Goal: Find contact information: Find contact information

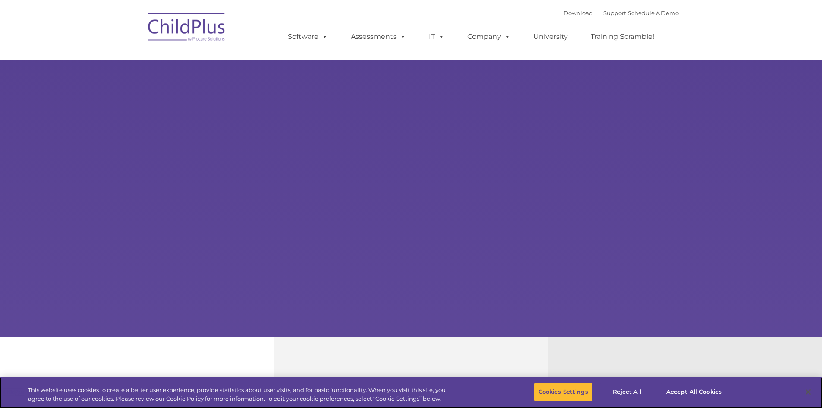
select select "MEDIUM"
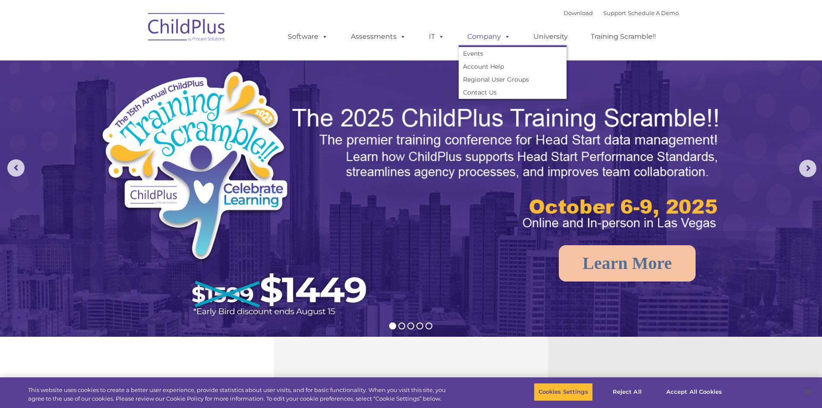
click at [498, 33] on link "Company" at bounding box center [489, 36] width 60 height 17
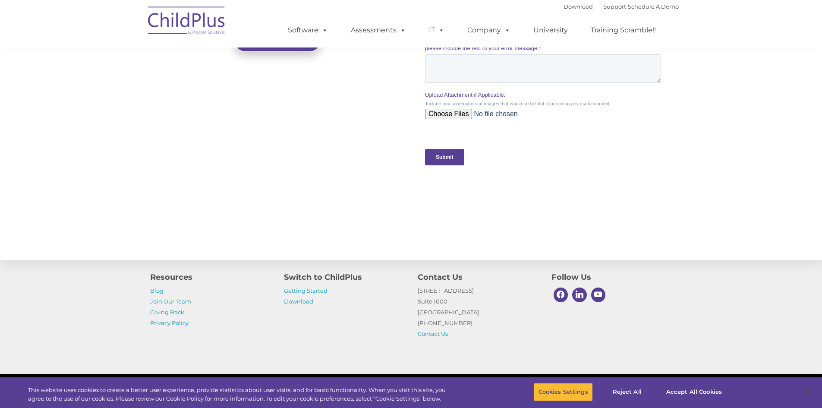
scroll to position [832, 0]
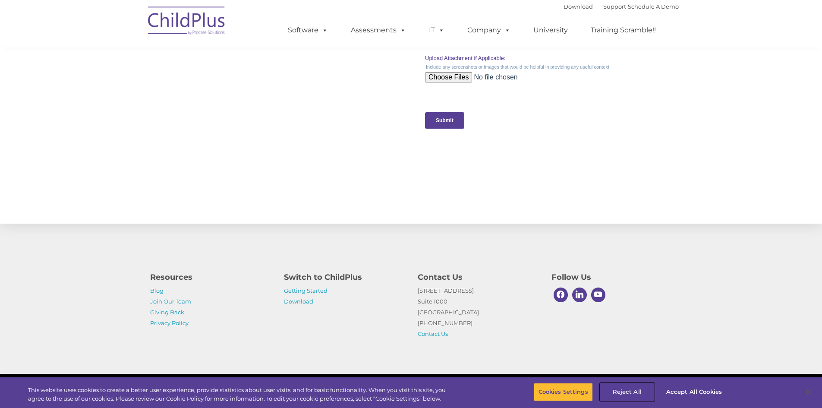
click at [623, 388] on button "Reject All" at bounding box center [627, 392] width 54 height 18
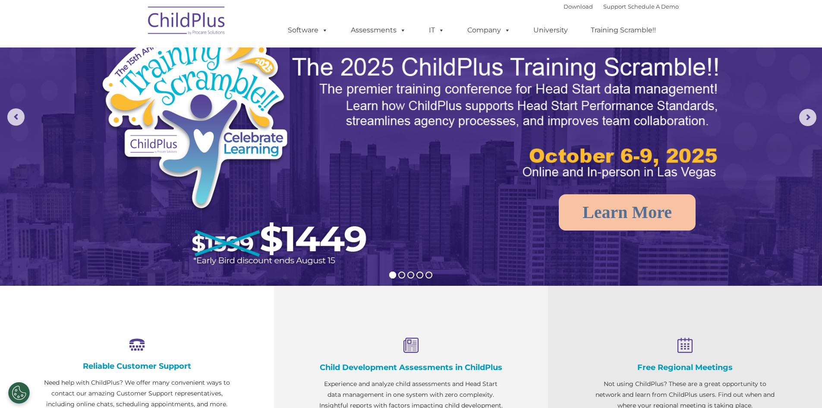
scroll to position [0, 0]
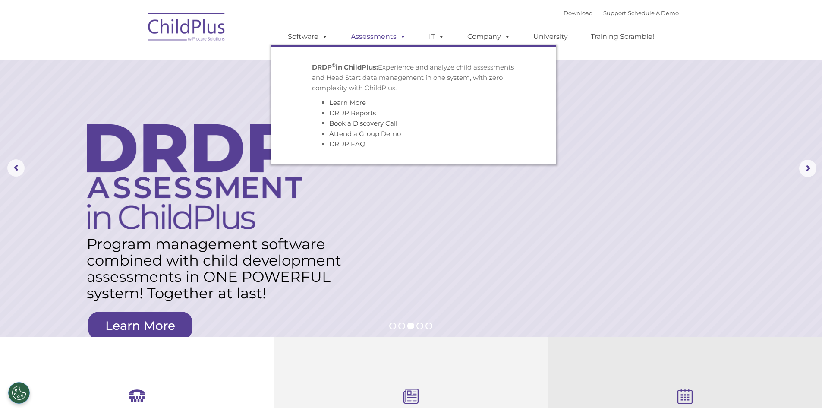
click at [389, 38] on link "Assessments" at bounding box center [378, 36] width 73 height 17
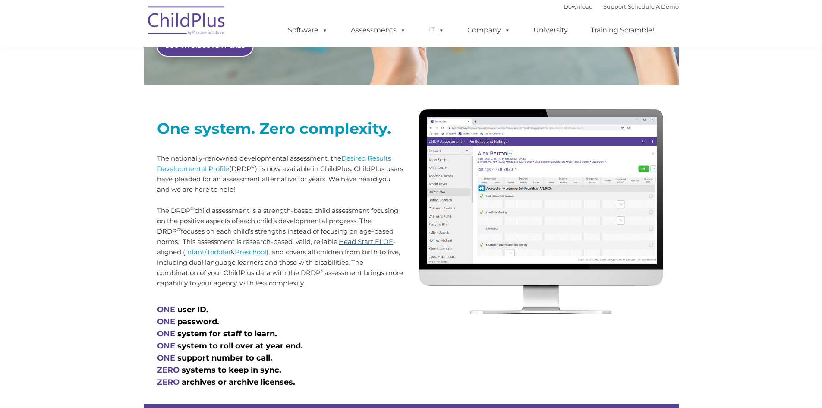
type input ""
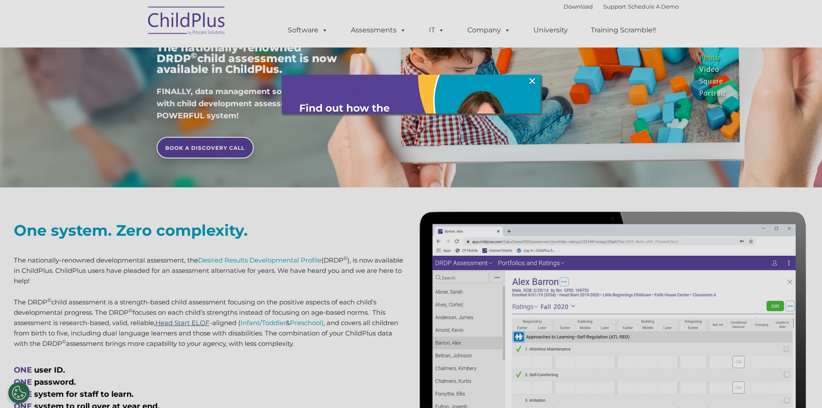
scroll to position [179, 0]
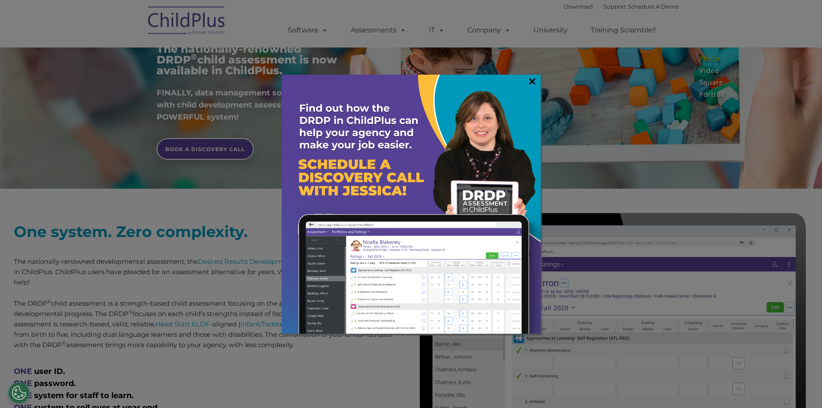
click at [531, 85] on link "×" at bounding box center [532, 81] width 10 height 9
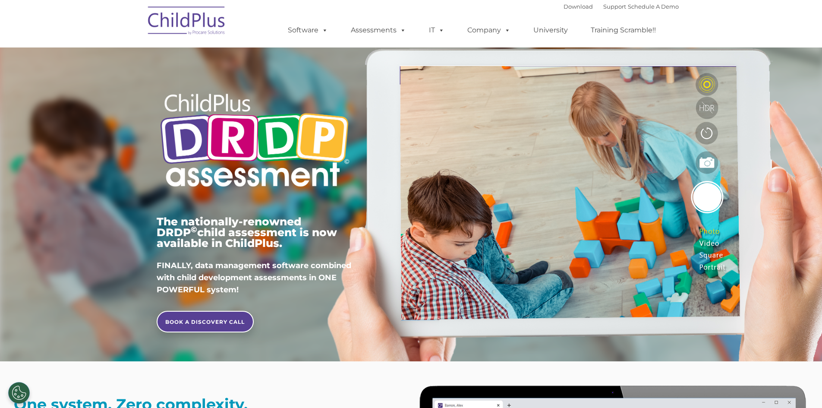
scroll to position [0, 0]
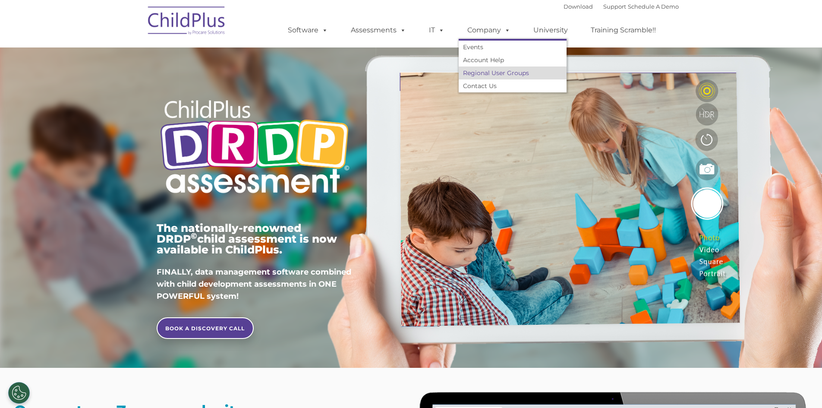
click at [491, 75] on link "Regional User Groups" at bounding box center [513, 72] width 108 height 13
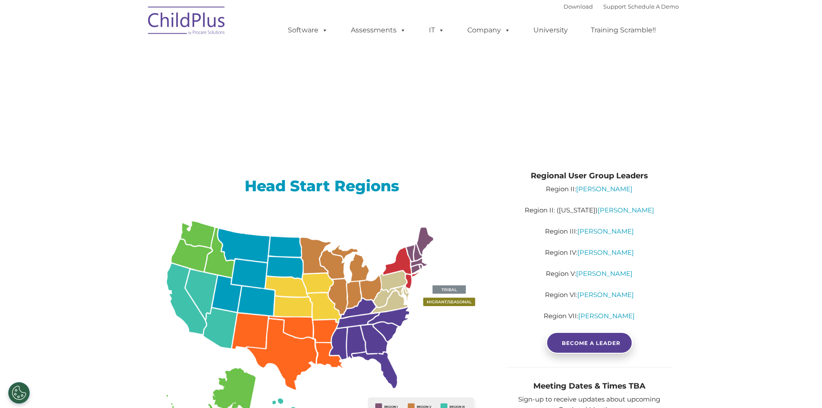
type input ""
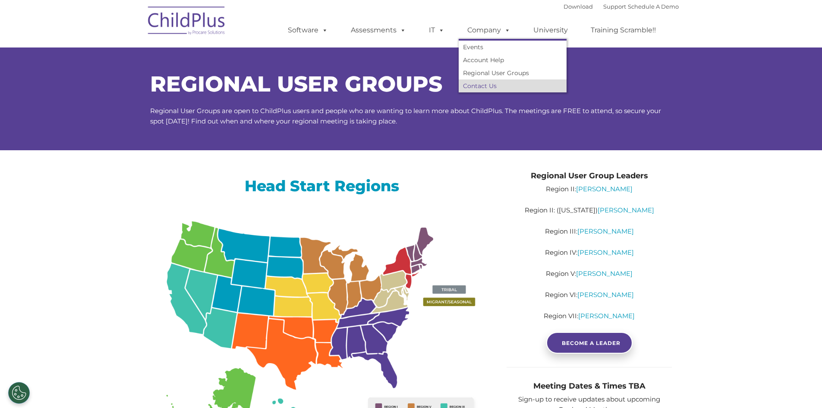
click at [490, 83] on link "Contact Us" at bounding box center [513, 85] width 108 height 13
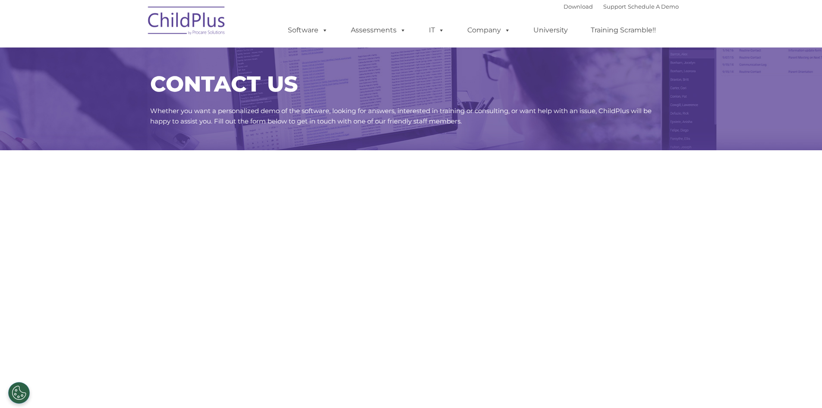
select select "MEDIUM"
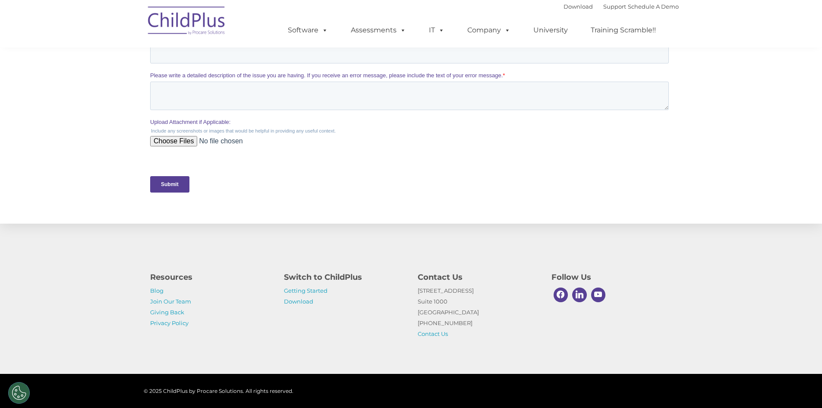
scroll to position [168, 0]
